Goal: Navigation & Orientation: Understand site structure

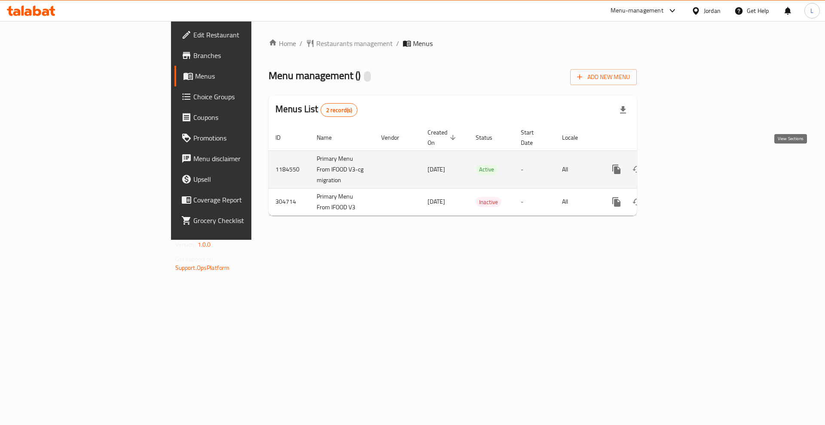
click at [689, 161] on link "enhanced table" at bounding box center [678, 169] width 21 height 21
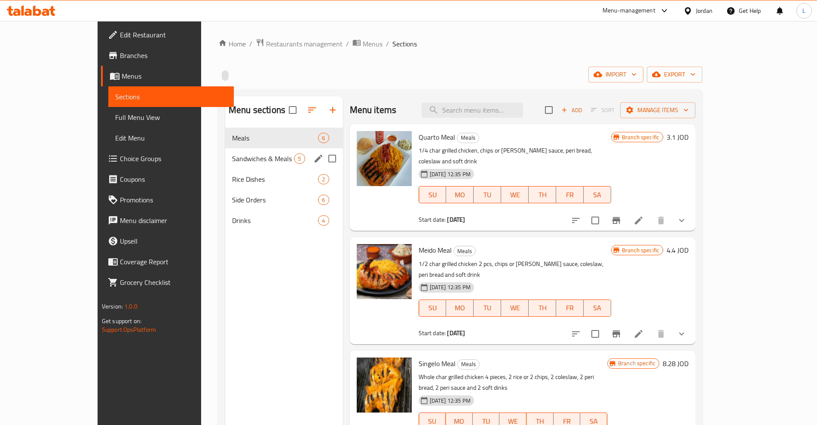
click at [232, 154] on span "Sandwiches & Meals" at bounding box center [263, 158] width 62 height 10
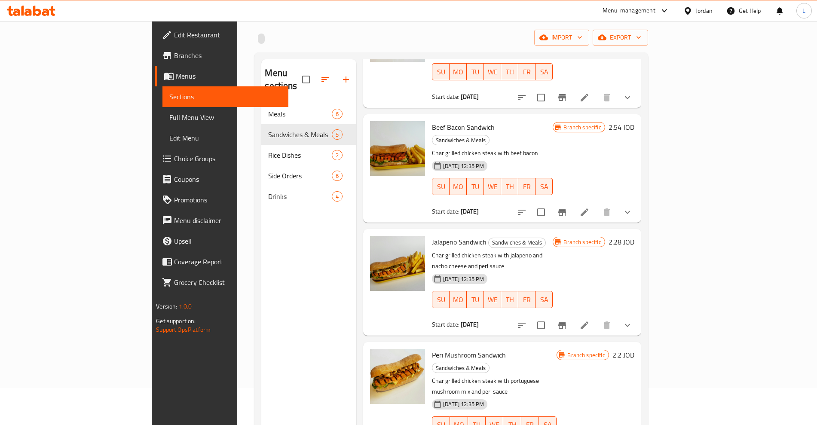
scroll to position [120, 0]
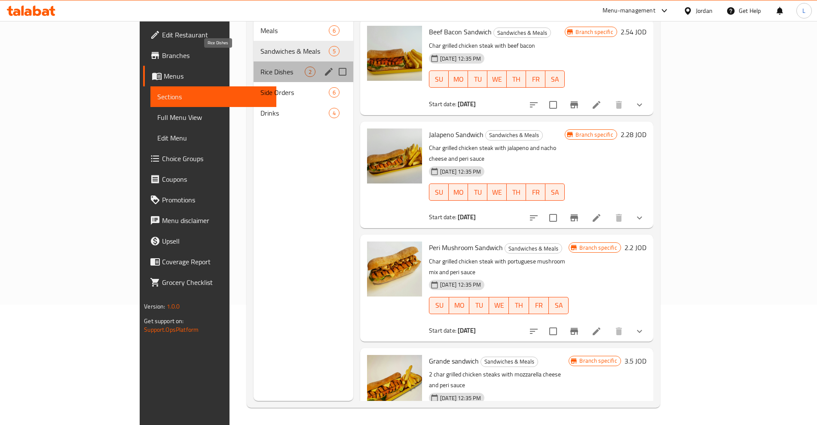
click at [260, 67] on span "Rice Dishes" at bounding box center [282, 72] width 44 height 10
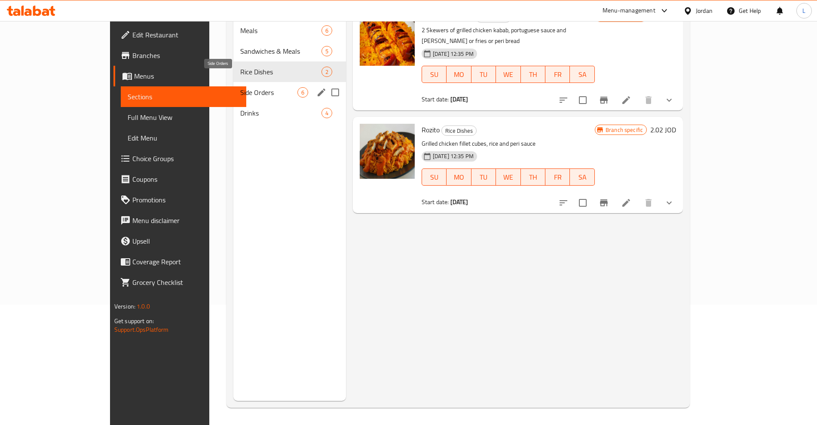
drag, startPoint x: 186, startPoint y: 78, endPoint x: 234, endPoint y: 90, distance: 49.6
click at [240, 87] on span "Side Orders" at bounding box center [268, 92] width 57 height 10
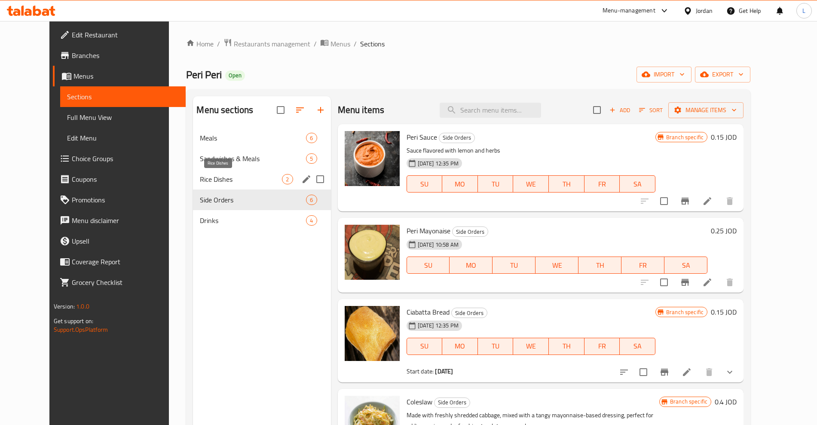
click at [200, 174] on span "Rice Dishes" at bounding box center [241, 179] width 82 height 10
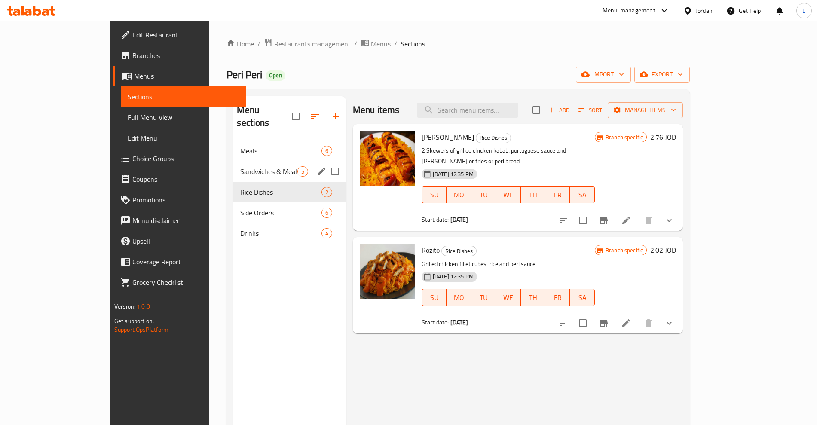
click at [233, 164] on div "Sandwiches & Meals 5" at bounding box center [289, 171] width 112 height 21
